Goal: Task Accomplishment & Management: Complete application form

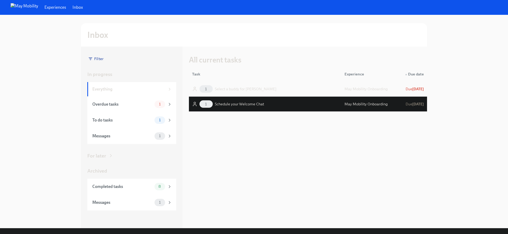
click at [288, 89] on div "1 Select a buddy for [PERSON_NAME]" at bounding box center [265, 89] width 150 height 11
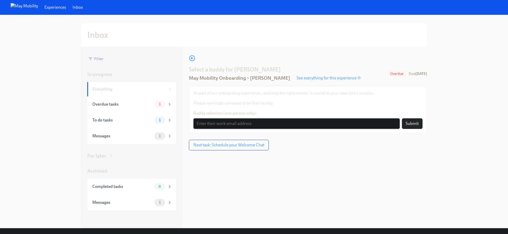
click at [229, 126] on input "Buddy selection (one person only):" at bounding box center [296, 123] width 206 height 11
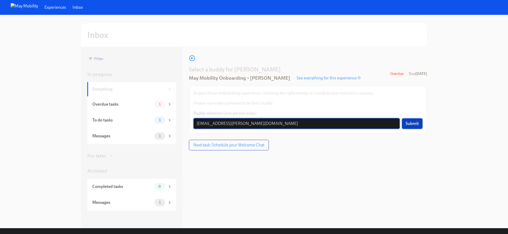
type input "[EMAIL_ADDRESS][PERSON_NAME][DOMAIN_NAME]"
click at [413, 127] on button "Submit" at bounding box center [412, 123] width 21 height 11
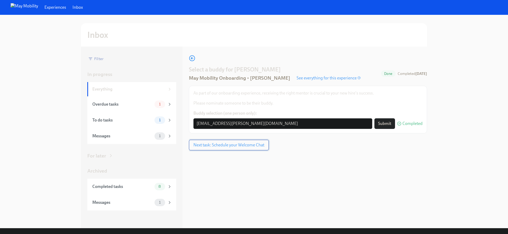
click at [262, 140] on button "Next task: Schedule your Welcome Chat" at bounding box center [229, 145] width 80 height 11
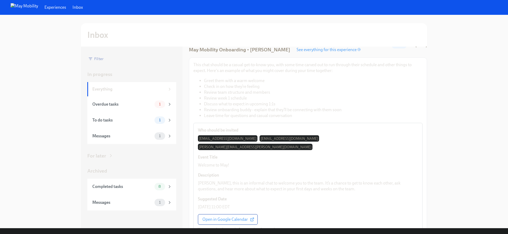
scroll to position [49, 0]
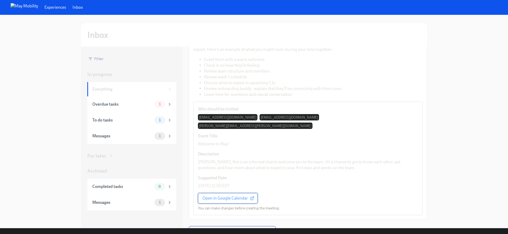
click at [231, 196] on span "Open in Google Calendar" at bounding box center [227, 198] width 51 height 5
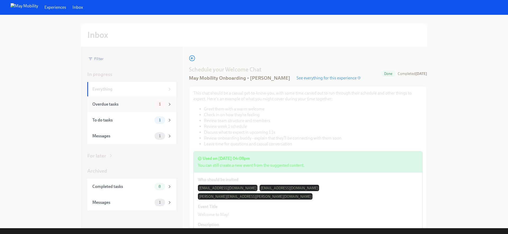
click at [126, 101] on div "Overdue tasks 1" at bounding box center [132, 104] width 80 height 7
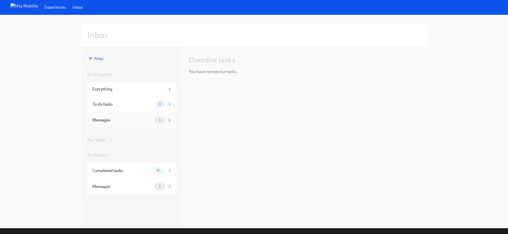
click at [135, 118] on div "Messages" at bounding box center [122, 120] width 60 height 6
click at [246, 84] on div "1 Onboarding Info & Next Steps for Octavia Brown" at bounding box center [265, 89] width 150 height 11
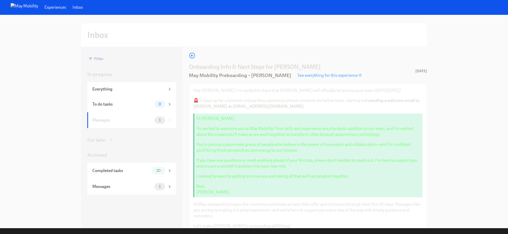
scroll to position [8, 0]
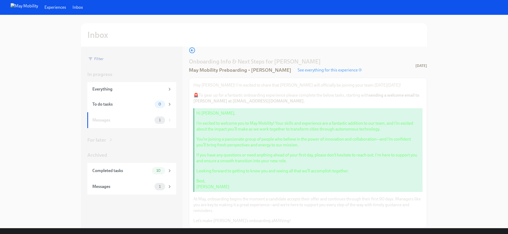
click at [268, 102] on strong "sending a welcome email to Octavia at octaviabrown929@gmail.com." at bounding box center [306, 98] width 226 height 11
click at [269, 102] on strong "sending a welcome email to Octavia at octaviabrown929@gmail.com." at bounding box center [306, 98] width 226 height 11
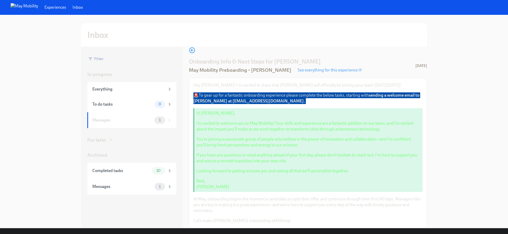
click at [269, 102] on strong "sending a welcome email to Octavia at octaviabrown929@gmail.com." at bounding box center [306, 98] width 226 height 11
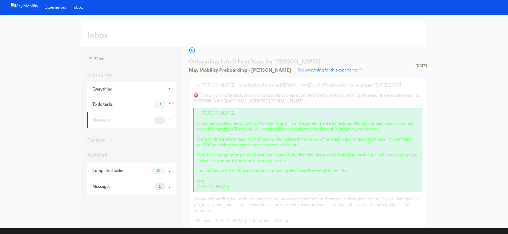
click at [219, 102] on strong "sending a welcome email to Octavia at octaviabrown929@gmail.com." at bounding box center [306, 98] width 226 height 11
drag, startPoint x: 214, startPoint y: 102, endPoint x: 268, endPoint y: 103, distance: 54.8
click at [268, 103] on strong "sending a welcome email to Octavia at octaviabrown929@gmail.com." at bounding box center [306, 98] width 226 height 11
copy strong "[EMAIL_ADDRESS][DOMAIN_NAME]"
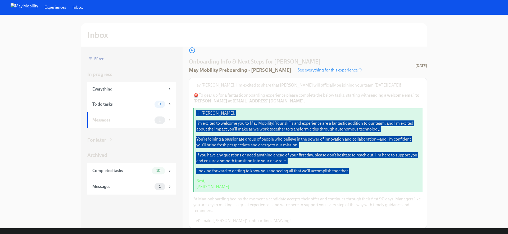
drag, startPoint x: 196, startPoint y: 113, endPoint x: 353, endPoint y: 167, distance: 166.0
click at [353, 167] on div "Hi Octavia, I’m excited to welcome you to May Mobility! Your skills and experie…" at bounding box center [307, 150] width 229 height 84
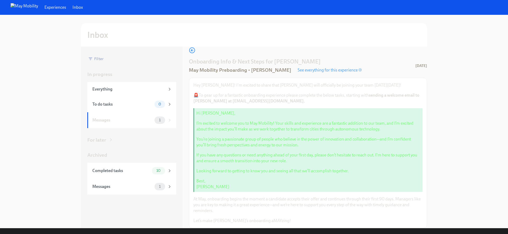
click at [195, 115] on div "Hi Octavia, I’m excited to welcome you to May Mobility! Your skills and experie…" at bounding box center [307, 150] width 229 height 84
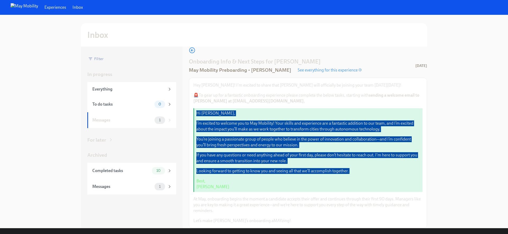
drag, startPoint x: 195, startPoint y: 115, endPoint x: 370, endPoint y: 175, distance: 184.9
click at [370, 175] on div "Hi Octavia, I’m excited to welcome you to May Mobility! Your skills and experie…" at bounding box center [307, 150] width 229 height 84
copy div "Hi Octavia, I’m excited to welcome you to May Mobility! Your skills and experie…"
click at [302, 72] on p "See everything for this experience" at bounding box center [330, 70] width 64 height 6
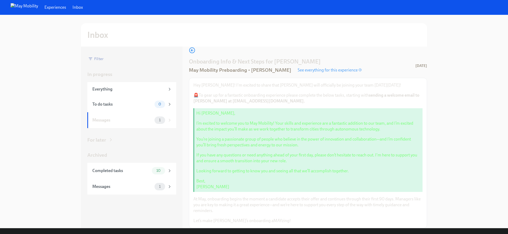
click at [302, 72] on div "Experiences Inbox Inbox Filter In progress Everything To do tasks 0 Messages 1 …" at bounding box center [254, 117] width 508 height 234
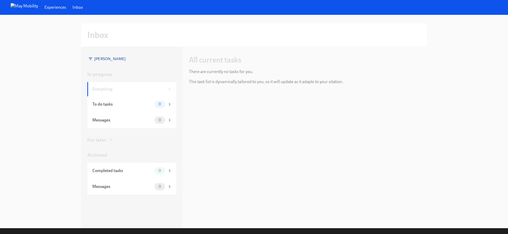
click at [302, 72] on div "All current tasks There are currently no tasks for you. This task list is dynam…" at bounding box center [308, 70] width 238 height 30
